Goal: Navigation & Orientation: Find specific page/section

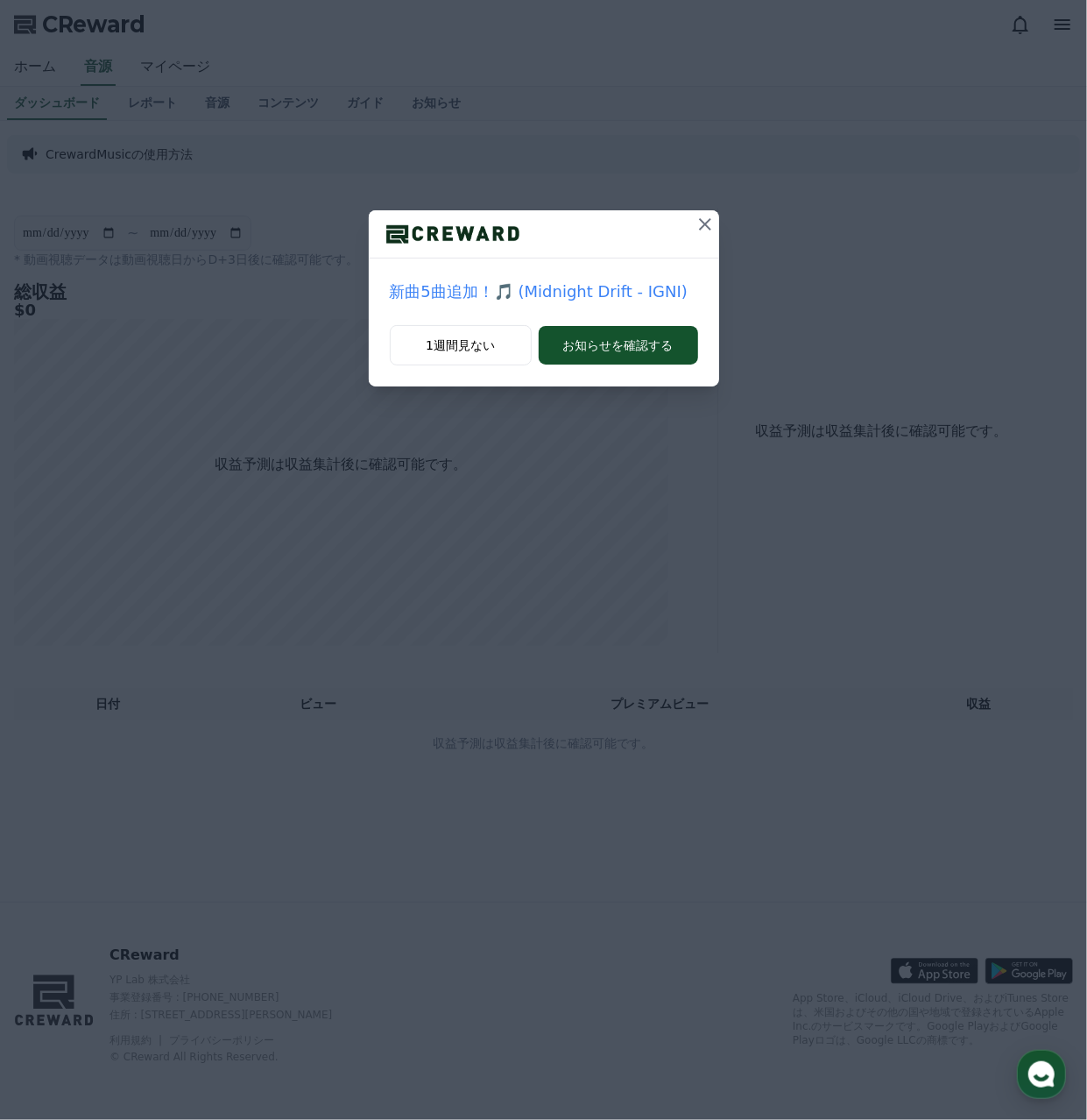
click at [718, 229] on button at bounding box center [706, 224] width 28 height 28
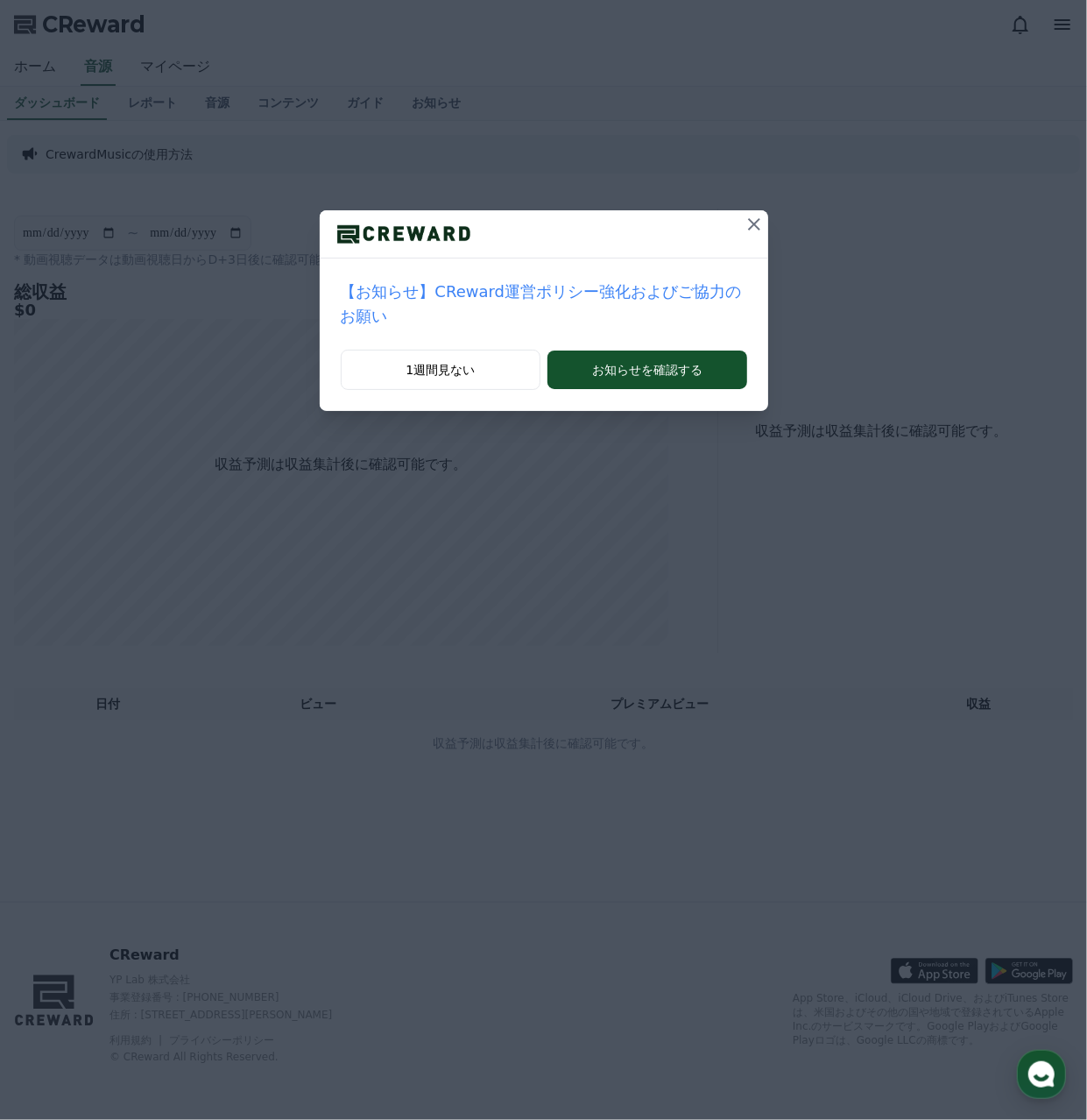
click at [743, 229] on icon at bounding box center [754, 224] width 21 height 21
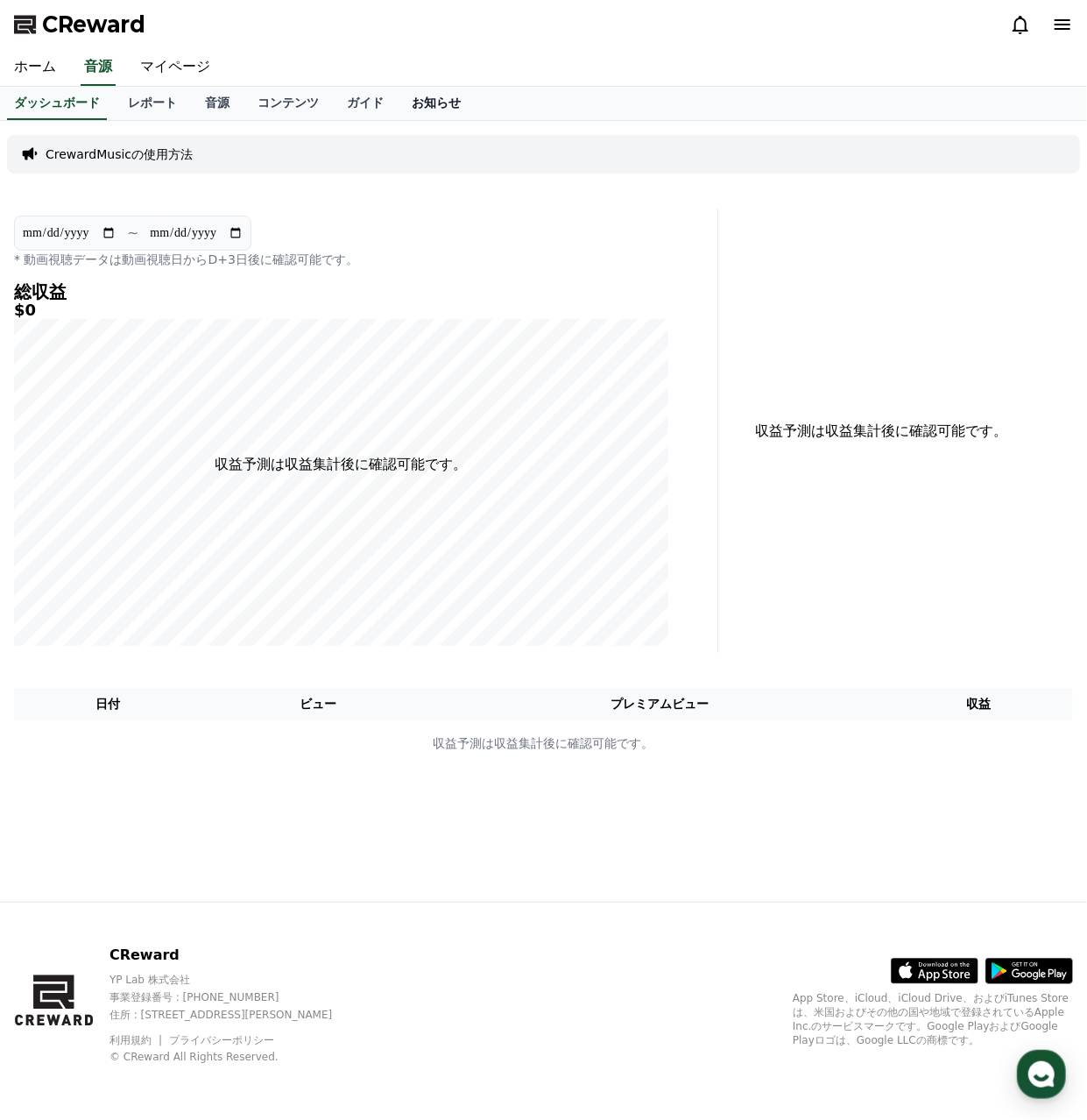
click at [398, 99] on link "お知らせ" at bounding box center [437, 104] width 77 height 33
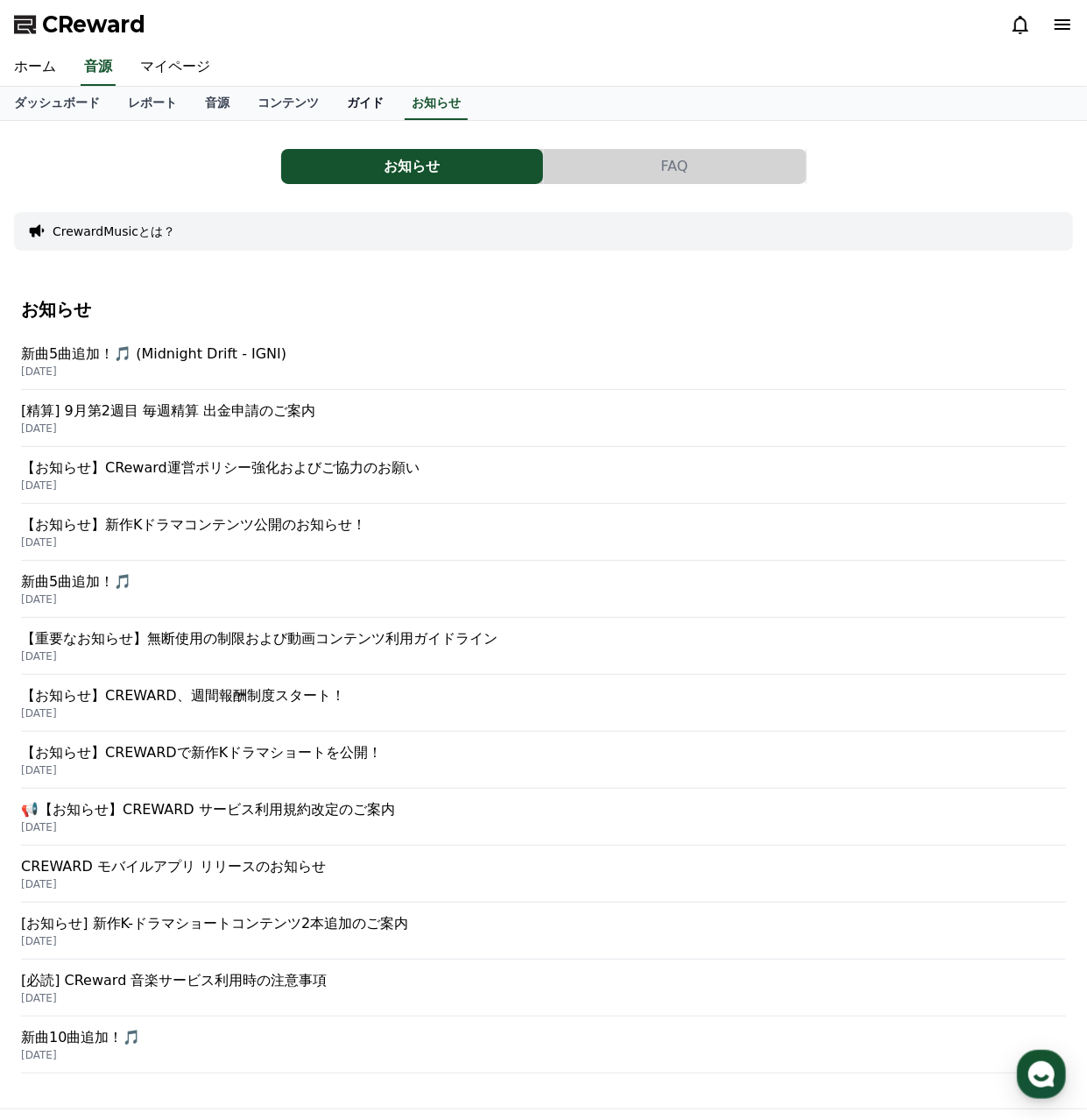
click at [333, 96] on link "ガイド" at bounding box center [366, 104] width 65 height 33
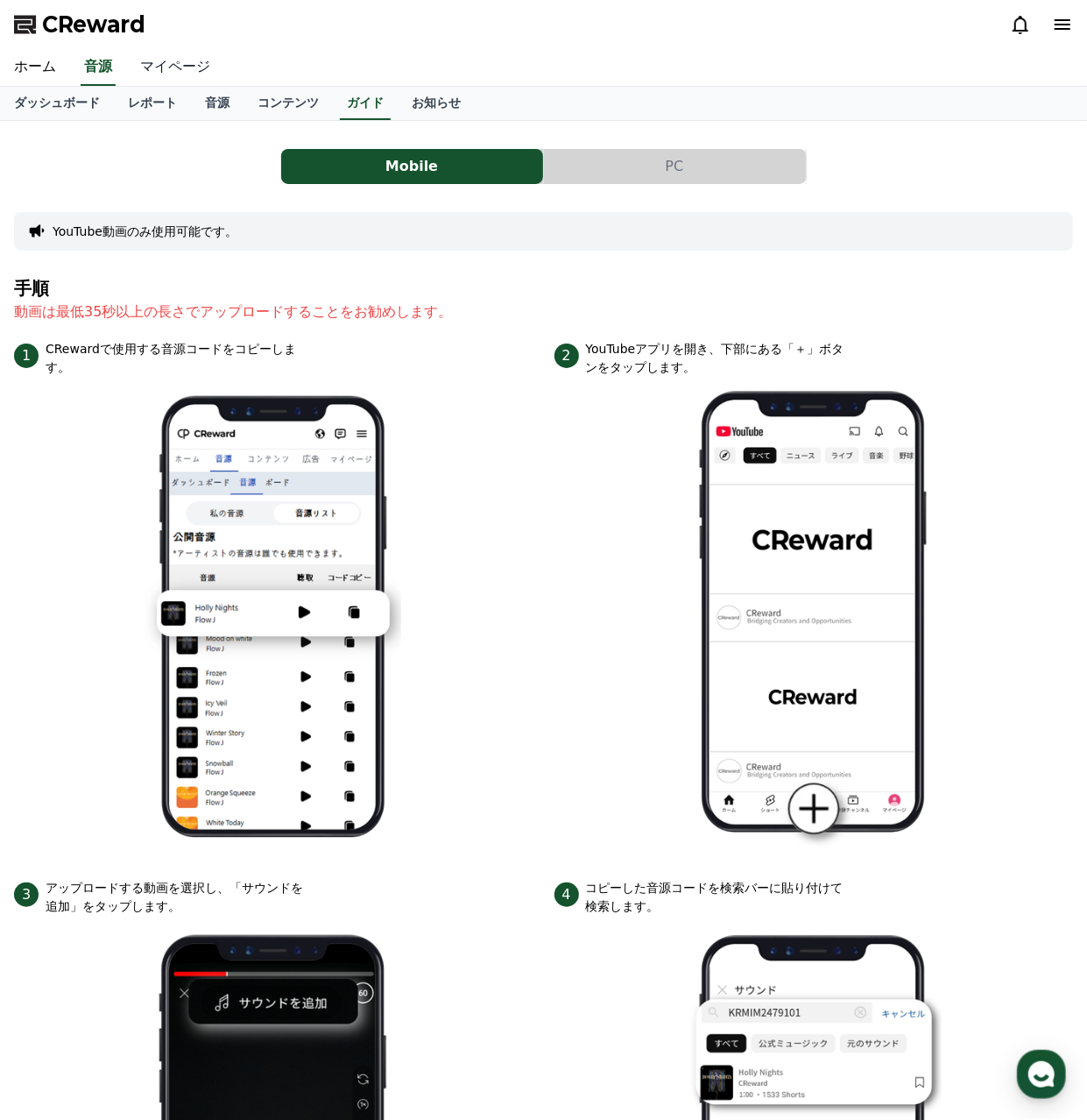
click at [166, 70] on link "マイページ" at bounding box center [176, 68] width 98 height 37
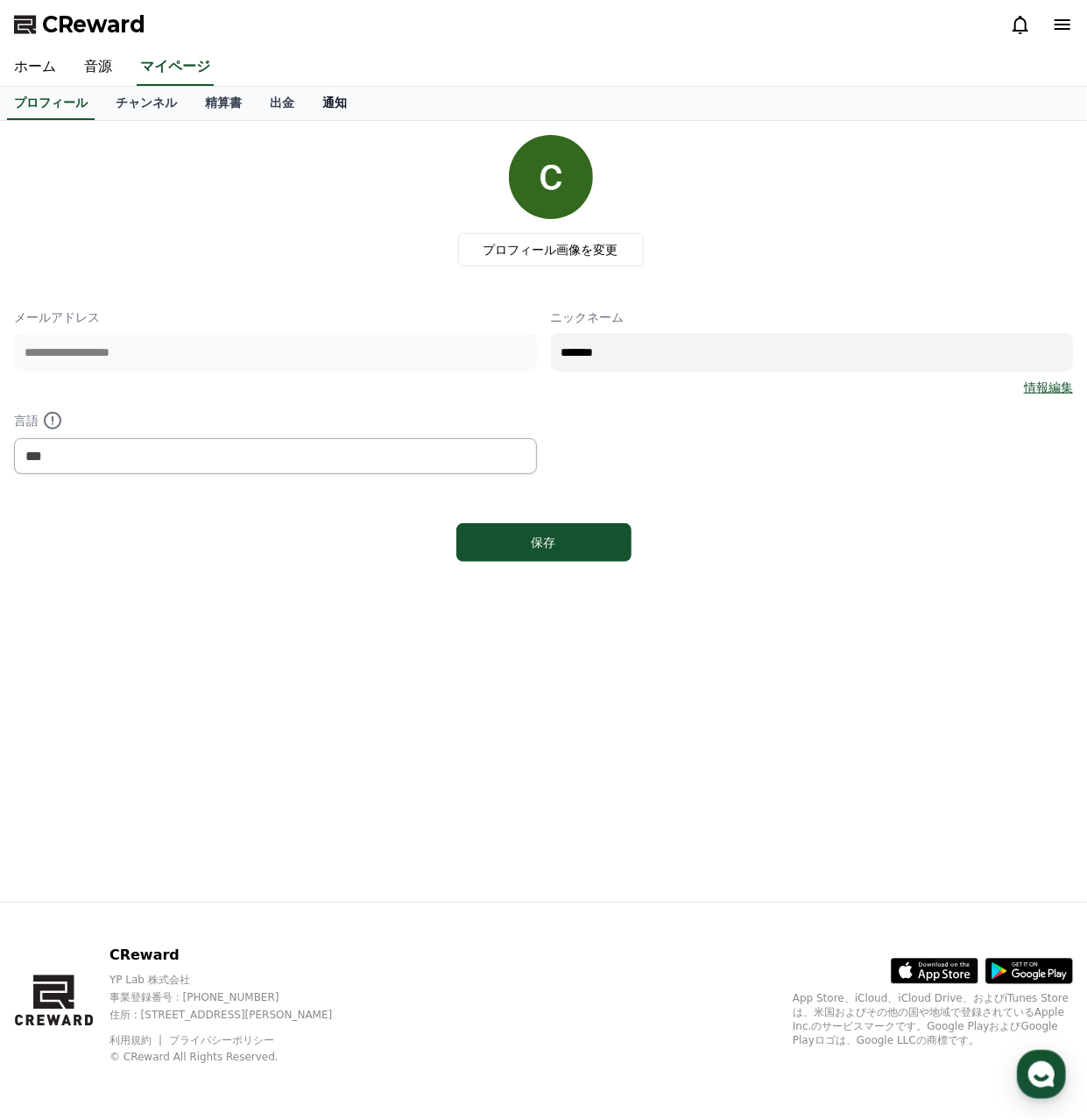
click at [308, 111] on link "通知" at bounding box center [335, 104] width 53 height 33
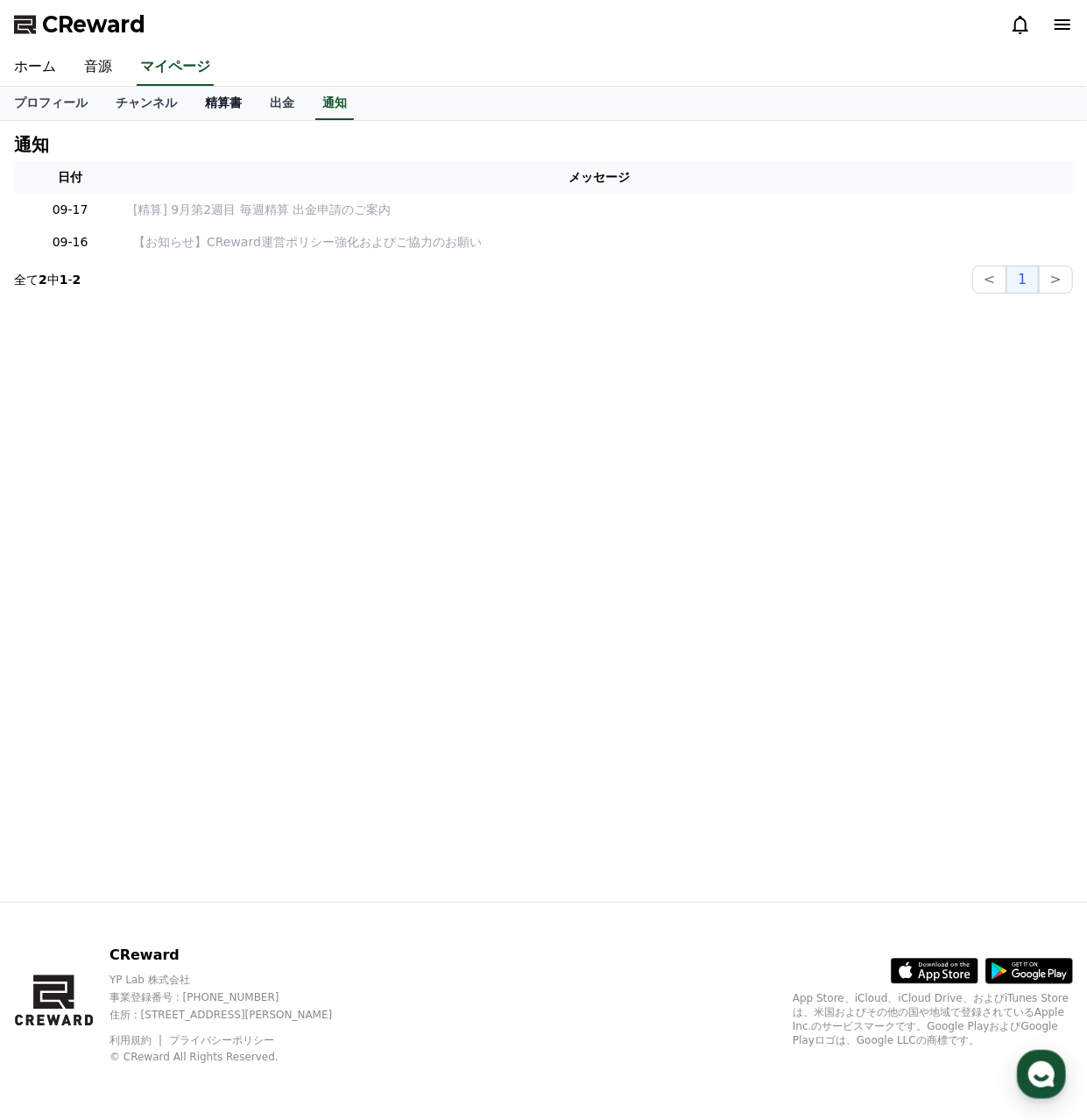
click at [191, 105] on link "精算書" at bounding box center [223, 104] width 65 height 33
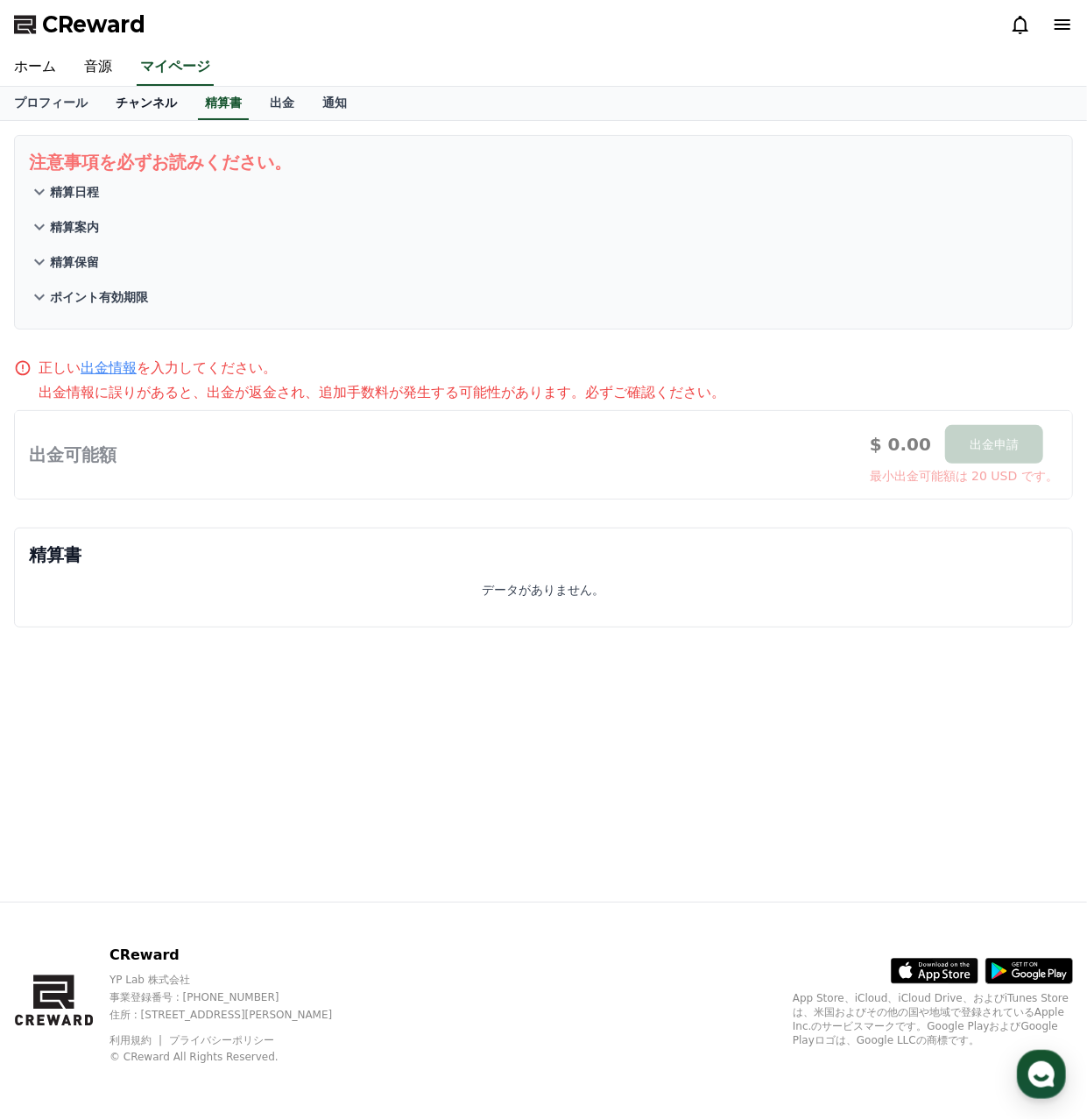
click at [131, 106] on link "チャンネル" at bounding box center [147, 104] width 90 height 33
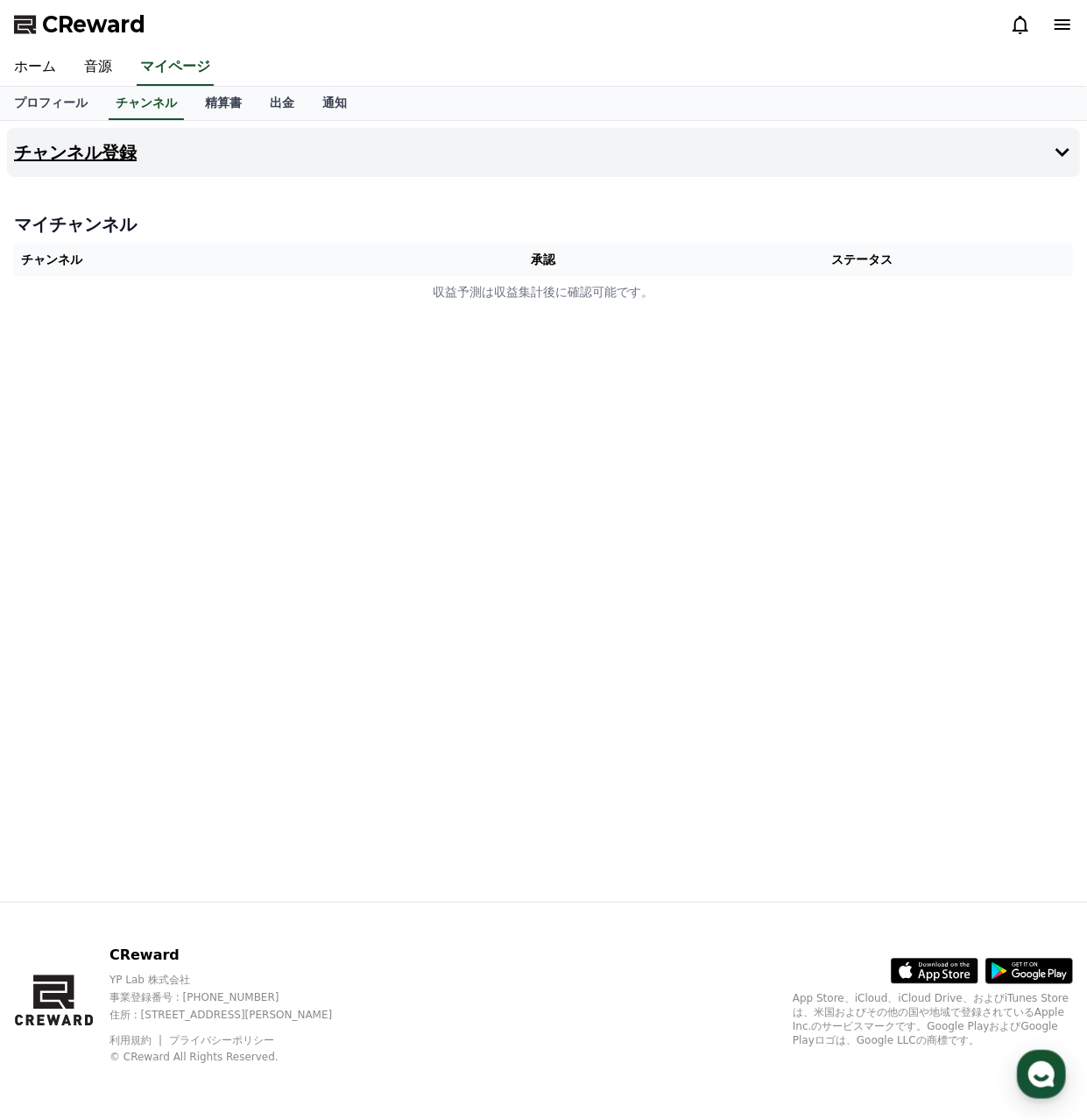
click at [118, 149] on h4 "チャンネル登録" at bounding box center [76, 153] width 123 height 19
